Goal: Information Seeking & Learning: Learn about a topic

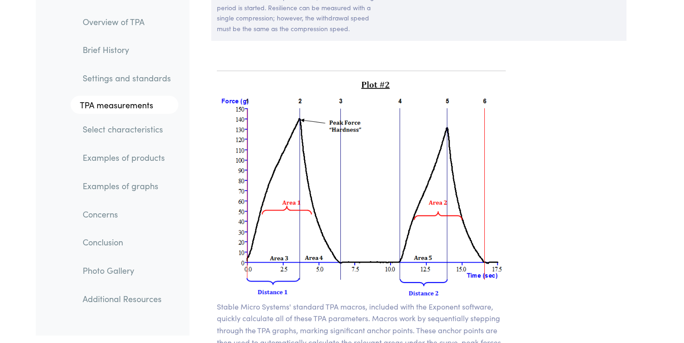
scroll to position [6676, 0]
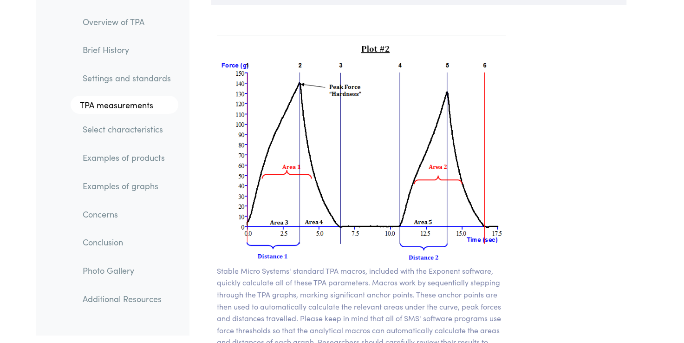
click at [254, 16] on section "Stable Micro Systems' standard TPA macros, included with the Exponent software,…" at bounding box center [362, 288] width 334 height 545
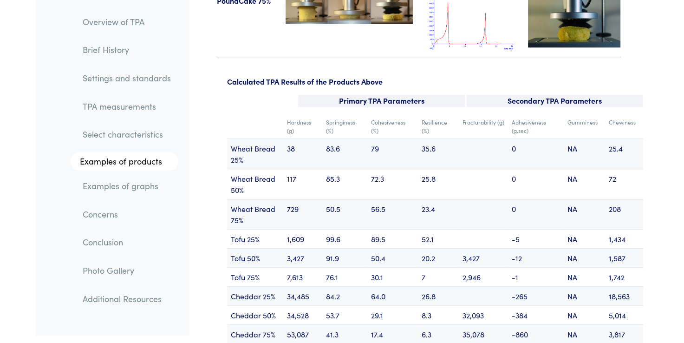
scroll to position [11117, 0]
click at [399, 228] on td "89.5" at bounding box center [392, 237] width 51 height 19
click at [408, 198] on td "56.5" at bounding box center [392, 213] width 51 height 30
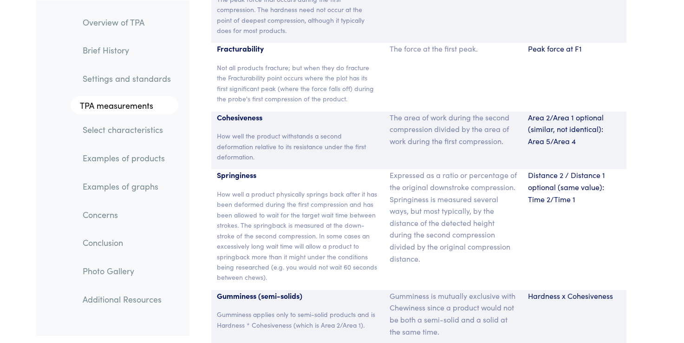
scroll to position [6191, 0]
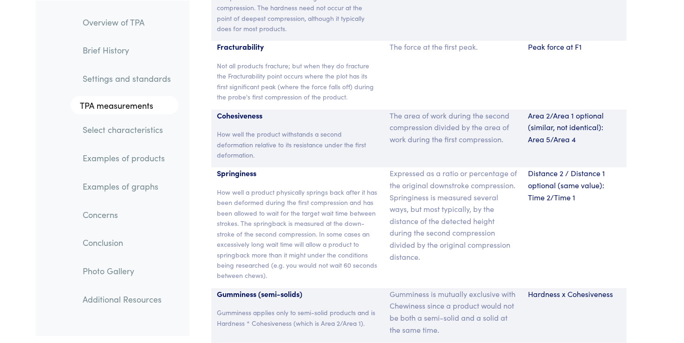
click at [533, 219] on div "Distance 2 / Distance 1 optional (same value): Time 2/Time 1" at bounding box center [574, 227] width 104 height 120
click at [557, 198] on div "Distance 2 / Distance 1 optional (same value): Time 2/Time 1" at bounding box center [574, 227] width 104 height 120
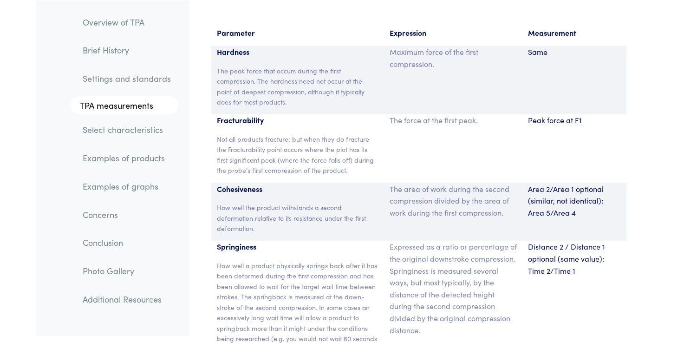
scroll to position [6118, 0]
click at [247, 120] on div "Fracturability Not all products fracture; but when they do fracture the Fractur…" at bounding box center [297, 148] width 173 height 68
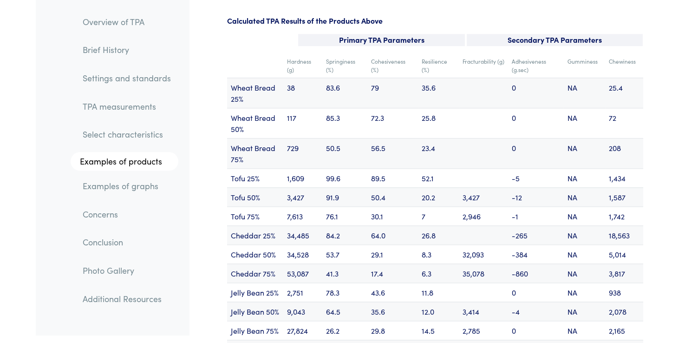
scroll to position [11177, 0]
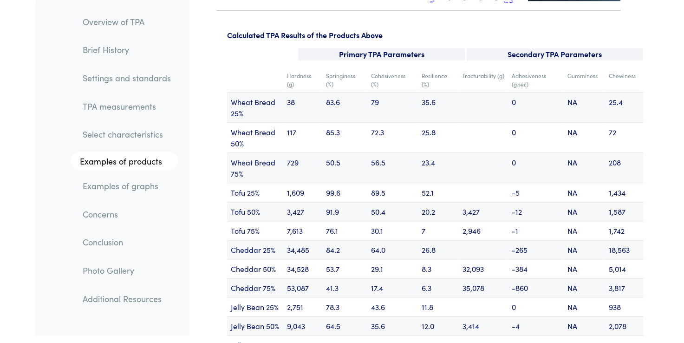
scroll to position [11164, 0]
click at [553, 67] on td "Adhesiveness (g.sec)" at bounding box center [535, 79] width 55 height 25
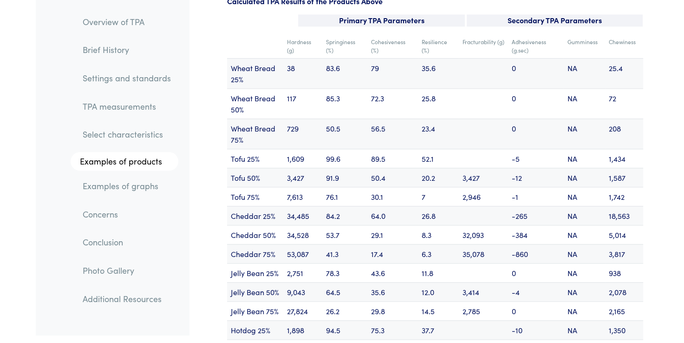
click at [375, 168] on td "50.4" at bounding box center [392, 177] width 51 height 19
click at [355, 34] on td "Springiness (%)" at bounding box center [344, 46] width 45 height 25
drag, startPoint x: 324, startPoint y: 21, endPoint x: 355, endPoint y: 33, distance: 33.4
click at [355, 34] on td "Springiness (%)" at bounding box center [344, 46] width 45 height 25
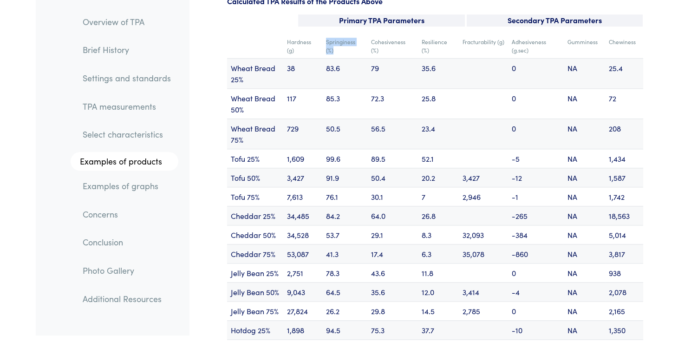
click at [355, 34] on td "Springiness (%)" at bounding box center [344, 46] width 45 height 25
click at [396, 34] on td "Cohesiveness (%)" at bounding box center [392, 46] width 51 height 25
drag, startPoint x: 396, startPoint y: 15, endPoint x: 383, endPoint y: 32, distance: 20.2
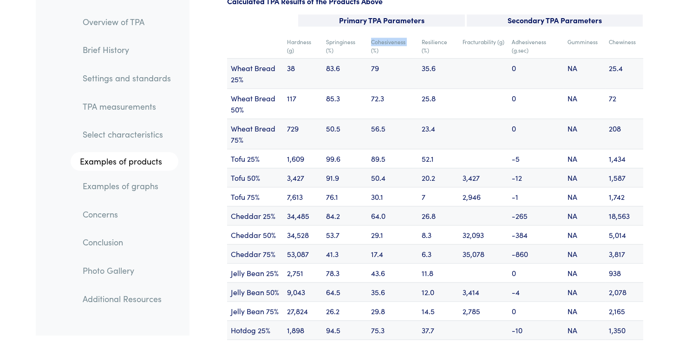
click at [383, 34] on td "Cohesiveness (%)" at bounding box center [392, 46] width 51 height 25
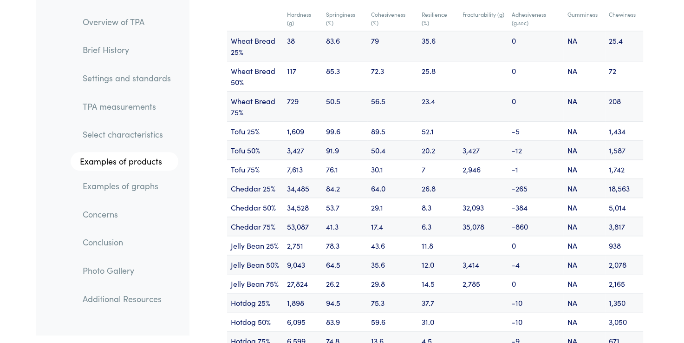
scroll to position [11227, 0]
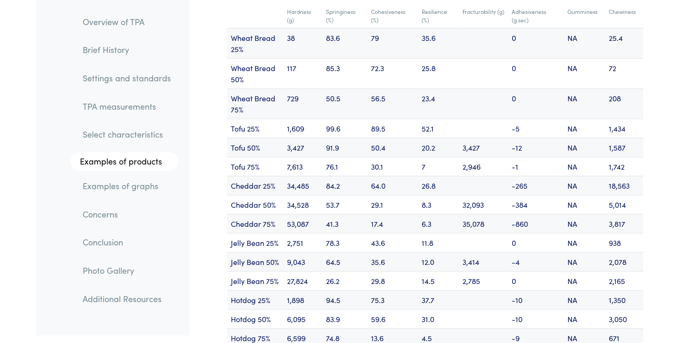
click at [288, 88] on td "729" at bounding box center [302, 103] width 39 height 30
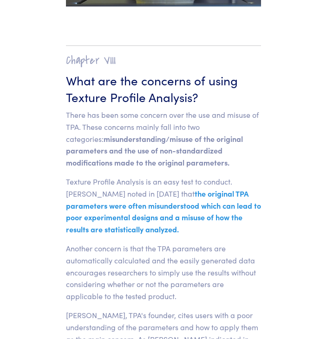
scroll to position [13644, 0]
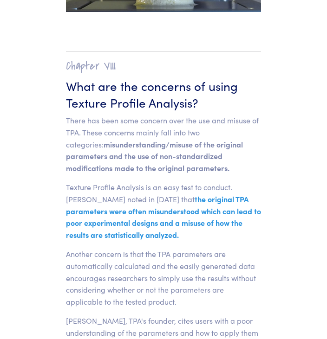
drag, startPoint x: 162, startPoint y: 168, endPoint x: 167, endPoint y: 126, distance: 42.6
click at [167, 182] on p "Texture Profile Analysis is an easy test to conduct. William Breene noted in 19…" at bounding box center [163, 211] width 195 height 59
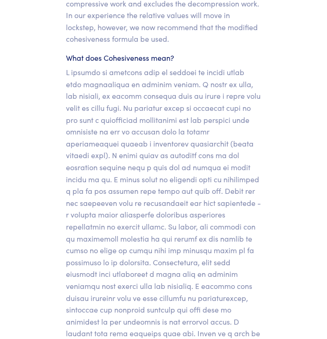
scroll to position [9821, 0]
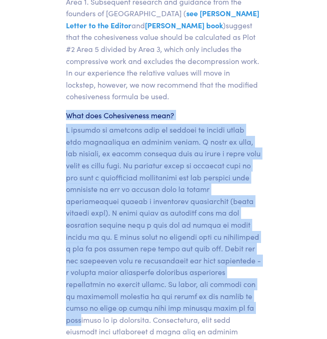
drag, startPoint x: 66, startPoint y: 80, endPoint x: 152, endPoint y: 278, distance: 215.6
click at [152, 278] on section "Chapter V Discussion of Hardness, Cohesiveness, Springiness, Gumminess and Adhe…" at bounding box center [164, 314] width 240 height 2548
click at [83, 73] on section "Chapter V Discussion of Hardness, Cohesiveness, Springiness, Gumminess and Adhe…" at bounding box center [164, 314] width 240 height 2548
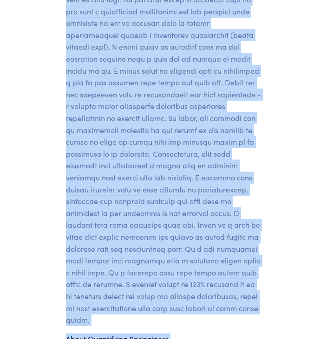
scroll to position [10122, 0]
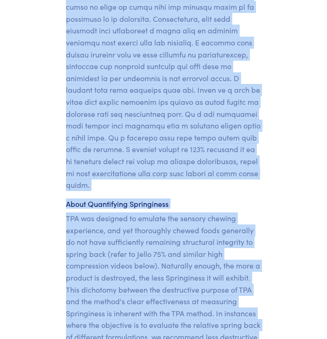
drag, startPoint x: 67, startPoint y: 84, endPoint x: 229, endPoint y: 313, distance: 281.0
click at [229, 313] on section "Chapter V Discussion of Hardness, Cohesiveness, Springiness, Gumminess and Adhe…" at bounding box center [164, 12] width 240 height 2548
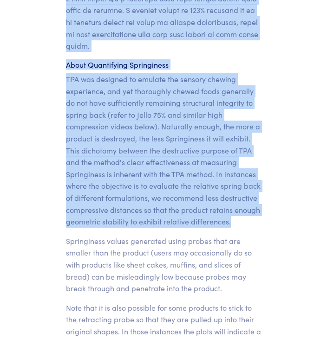
scroll to position [10269, 0]
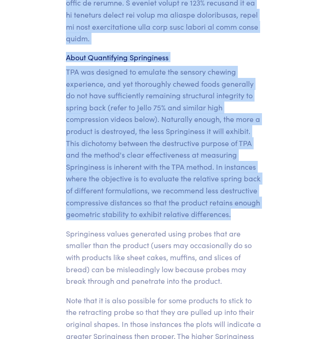
click at [178, 156] on p "TPA was designed to emulate the sensory chewing experience, and yet thoroughly …" at bounding box center [163, 143] width 195 height 155
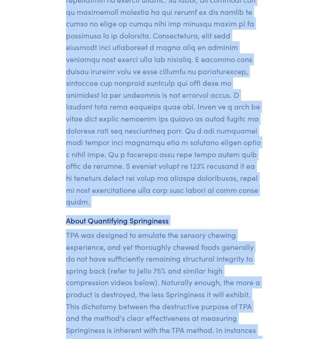
scroll to position [10116, 0]
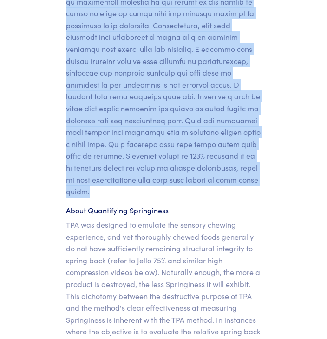
drag, startPoint x: 67, startPoint y: 196, endPoint x: 167, endPoint y: 143, distance: 113.8
click at [167, 143] on section "Chapter V Discussion of Hardness, Cohesiveness, Springiness, Gumminess and Adhe…" at bounding box center [164, 19] width 240 height 2548
copy section "What does Cohesiveness mean? A product is cohesive when it adheres to itself un…"
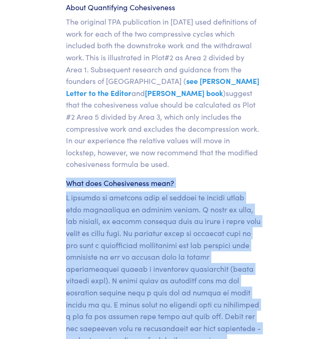
scroll to position [9752, 0]
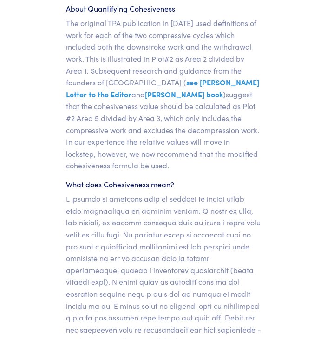
click at [179, 135] on p "The original TPA publication in 1963 used definitions of work for each of the t…" at bounding box center [163, 94] width 195 height 155
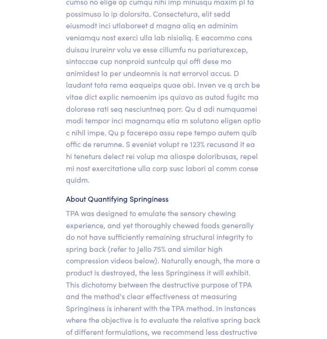
scroll to position [10127, 0]
